Goal: Navigation & Orientation: Find specific page/section

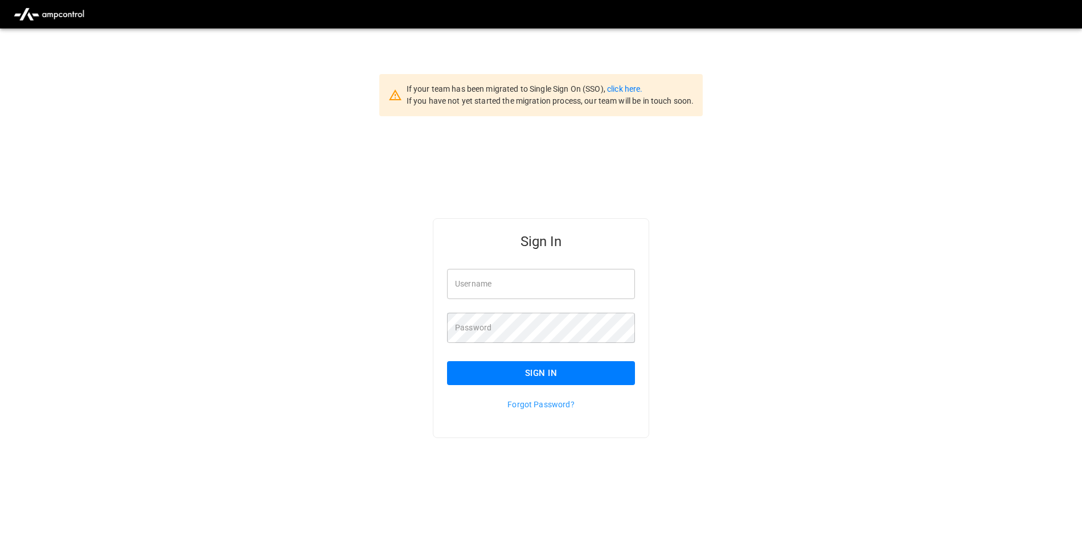
type input "**********"
click at [503, 385] on div "Forgot Password?" at bounding box center [534, 397] width 202 height 25
click at [505, 375] on button "Sign In" at bounding box center [541, 373] width 188 height 24
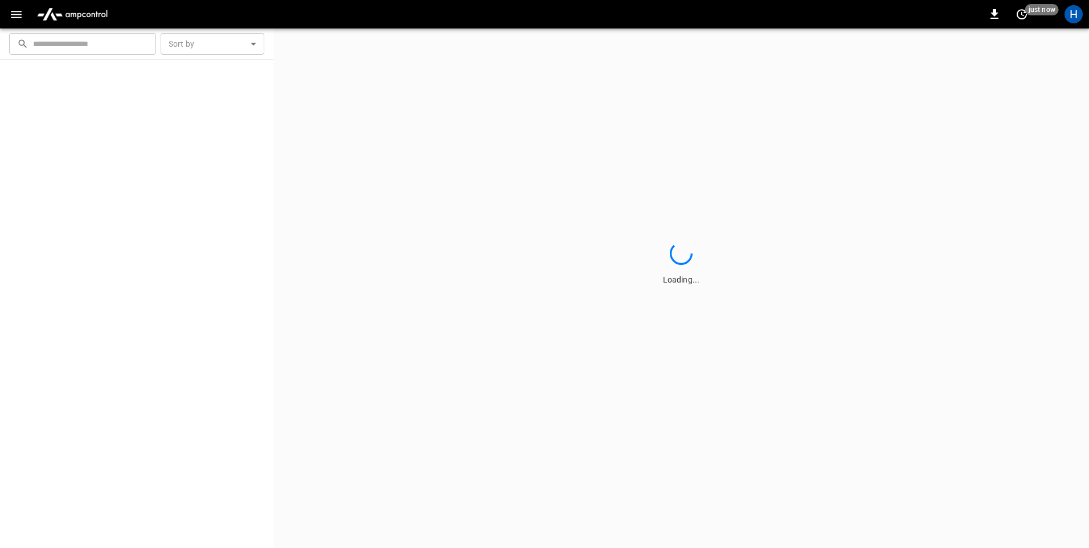
click at [13, 13] on icon "button" at bounding box center [16, 14] width 14 height 14
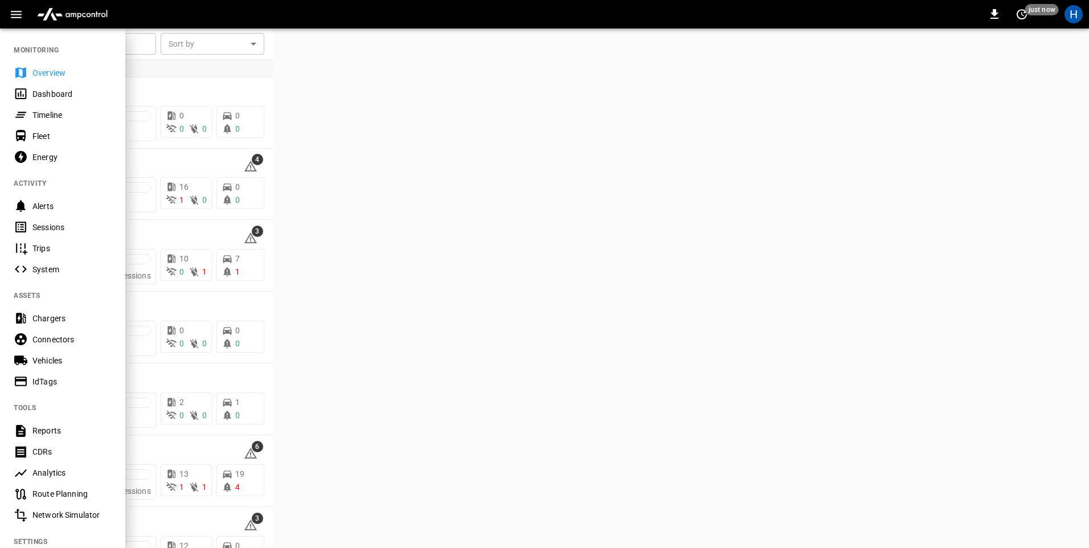
click at [52, 88] on div "Dashboard" at bounding box center [71, 93] width 79 height 11
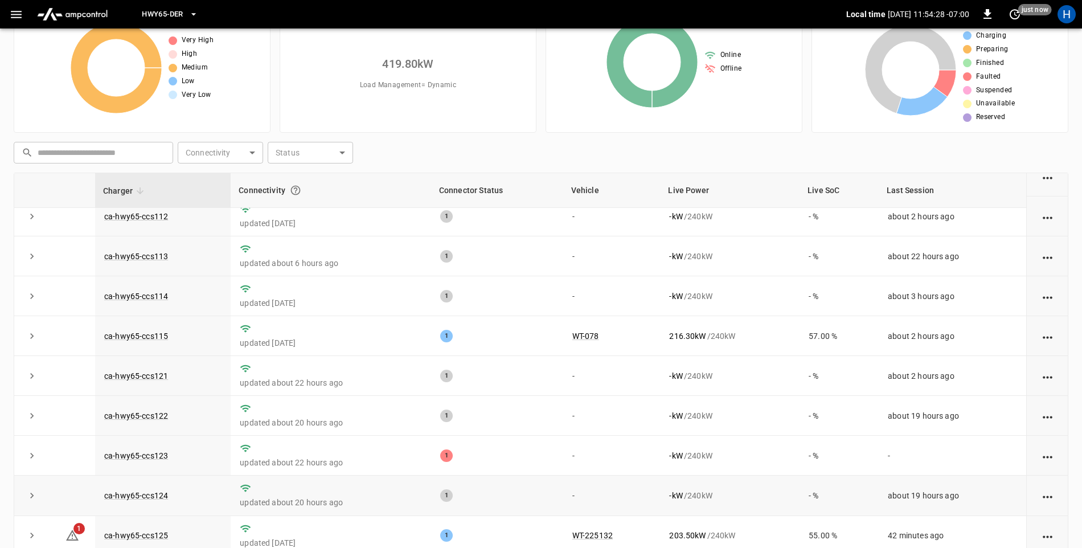
scroll to position [107, 0]
